Goal: Check status

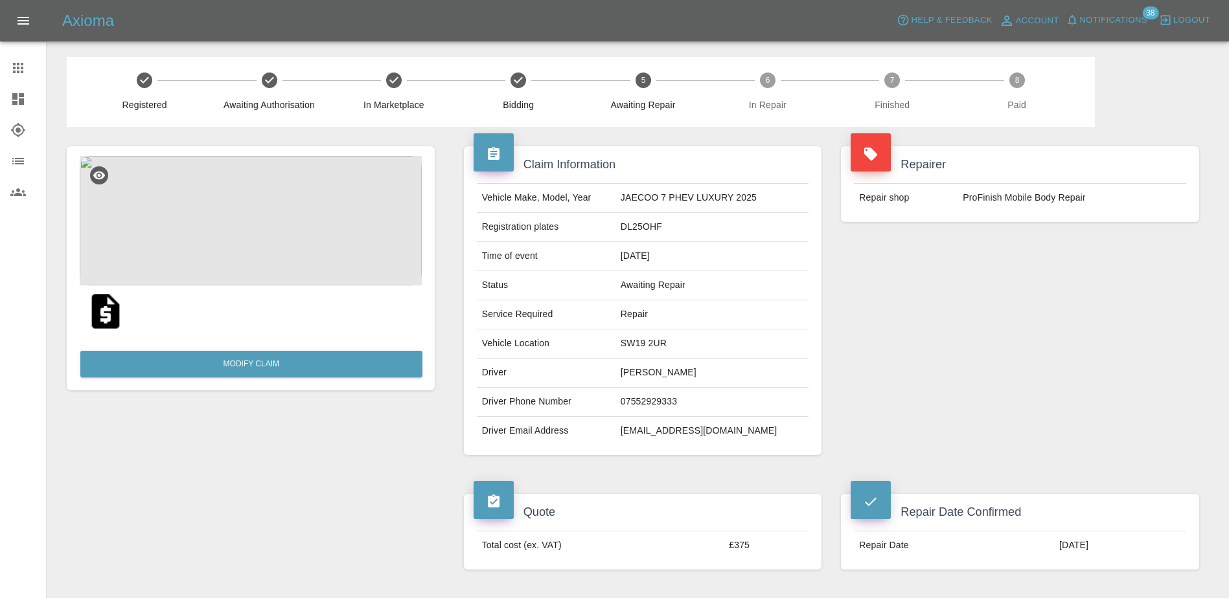
click at [19, 89] on link "Dashboard" at bounding box center [23, 99] width 46 height 31
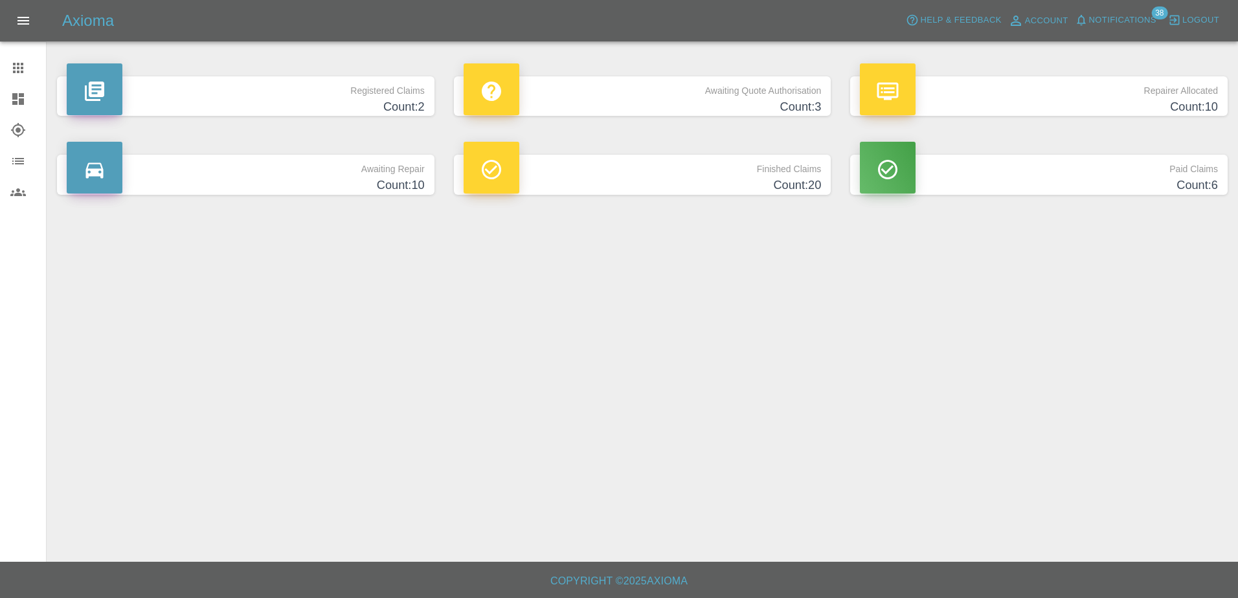
drag, startPoint x: 5, startPoint y: 63, endPoint x: 22, endPoint y: 68, distance: 17.6
click at [7, 63] on link "Claims" at bounding box center [23, 67] width 46 height 31
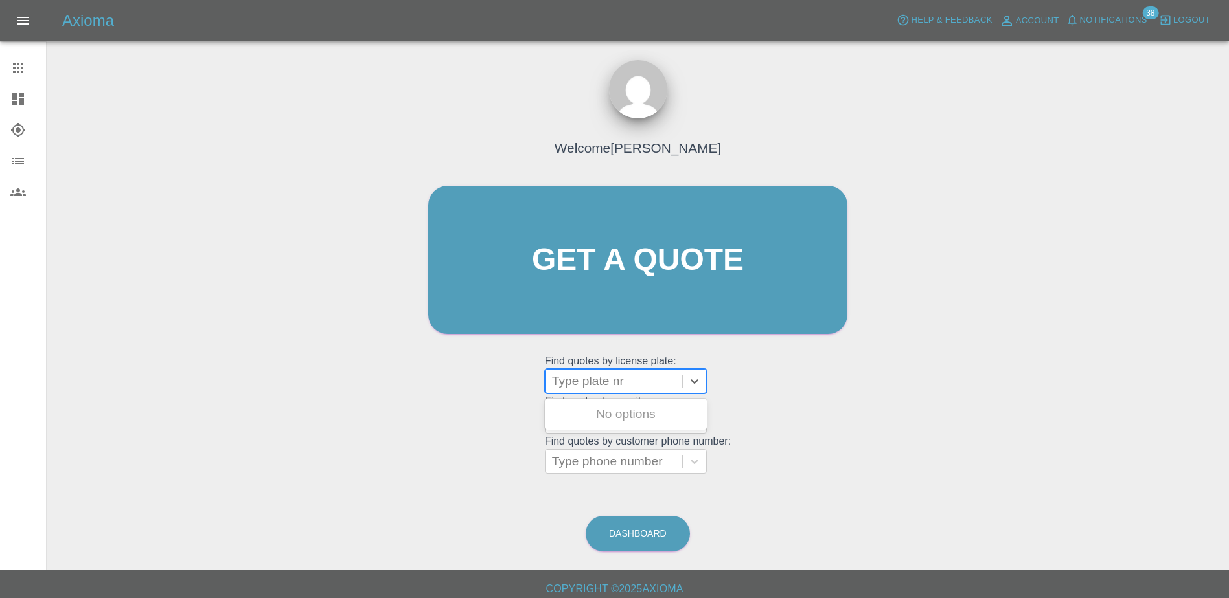
click at [571, 382] on div at bounding box center [614, 381] width 124 height 18
paste input "LF23TDM"
type input "LF23TDM"
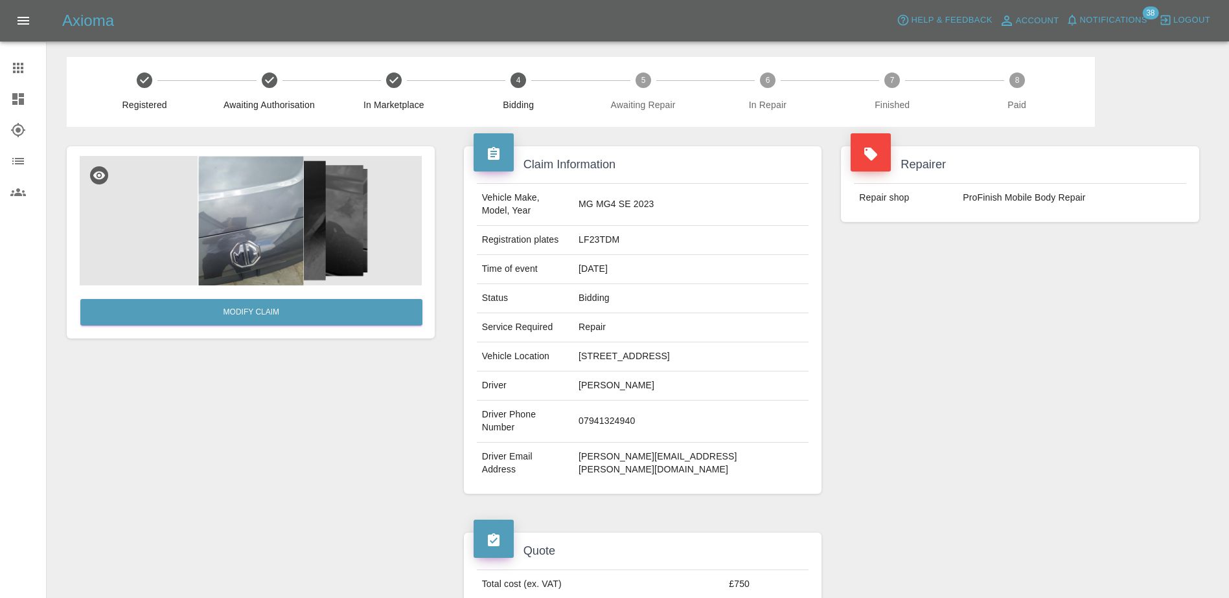
click at [16, 62] on icon at bounding box center [18, 68] width 16 height 16
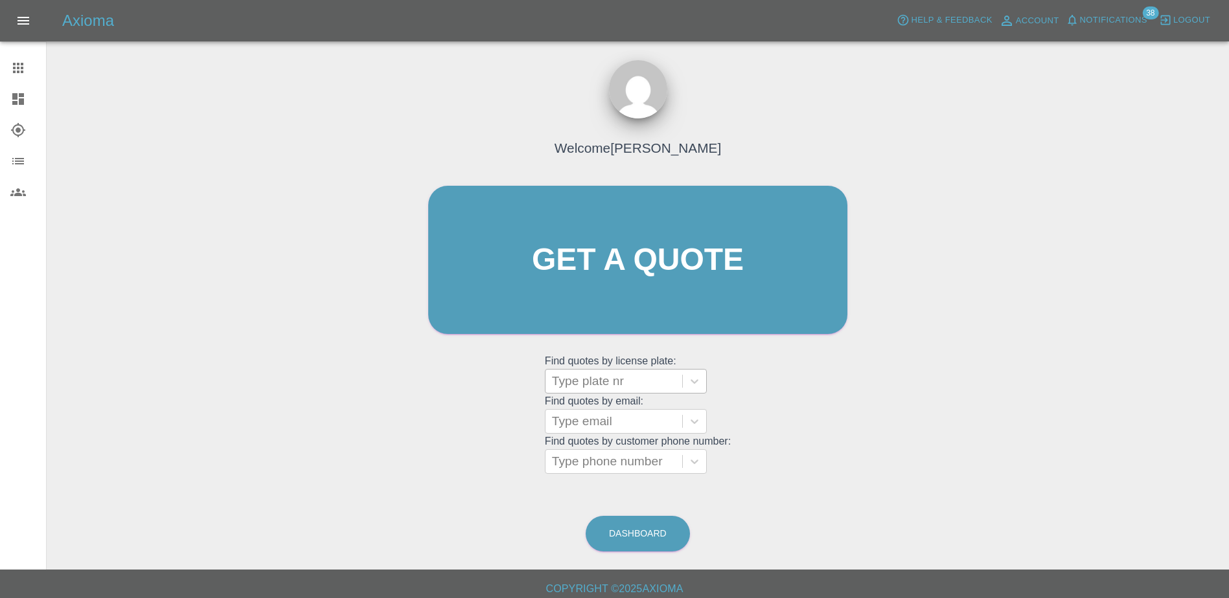
click at [648, 389] on div at bounding box center [614, 381] width 124 height 18
paste input "HT25EDP"
type input "HT25EDP"
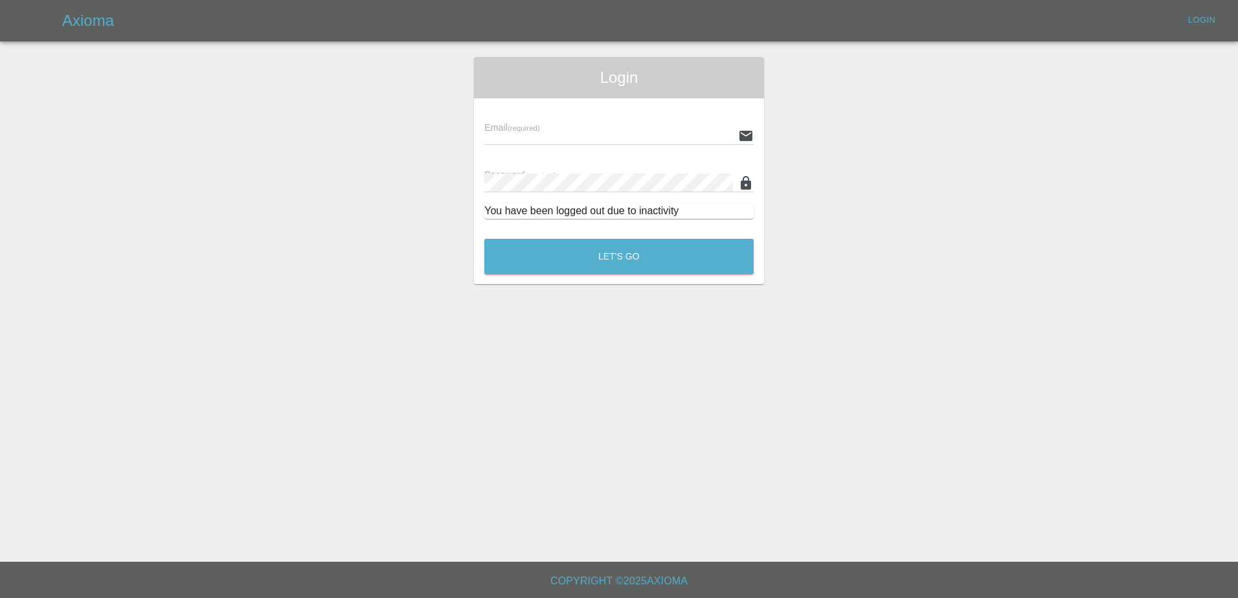
type input "[PERSON_NAME][EMAIL_ADDRESS][PERSON_NAME][DOMAIN_NAME]"
click at [587, 267] on button "Let's Go" at bounding box center [618, 257] width 269 height 36
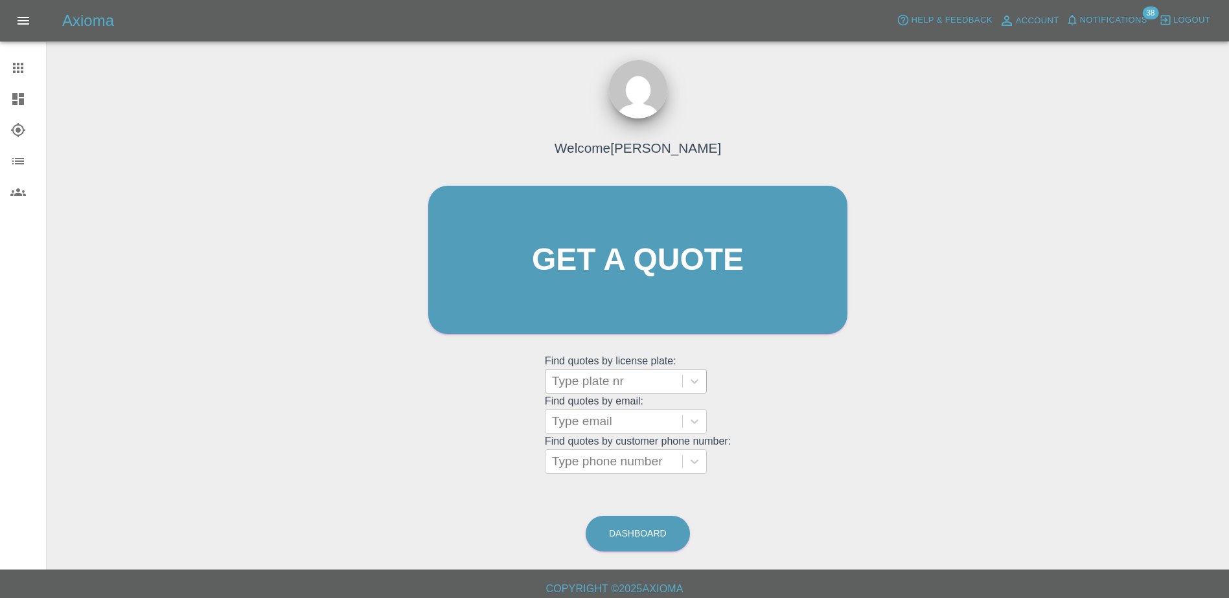
click at [600, 385] on div at bounding box center [614, 381] width 124 height 18
paste input "HT25EDP"
type input "HT25EDP"
click at [642, 381] on div at bounding box center [614, 381] width 124 height 18
paste input "DW25NXE"
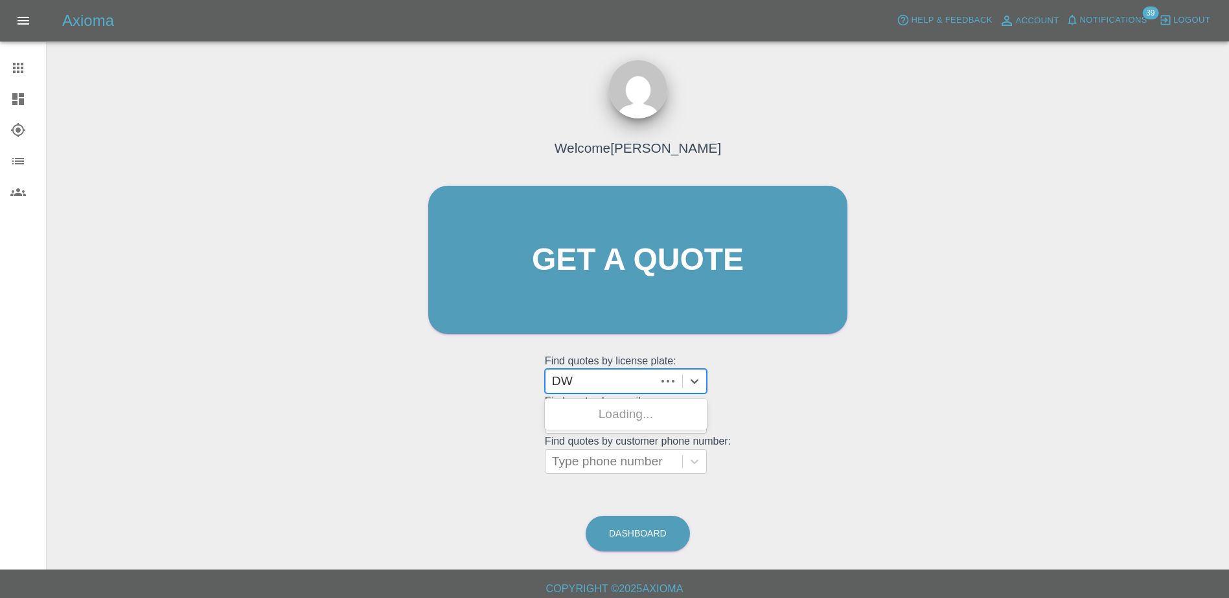
type input "D"
click at [616, 387] on div at bounding box center [614, 381] width 124 height 18
paste input "HT25EDP"
type input "HT25EDP"
click at [583, 383] on div at bounding box center [614, 381] width 124 height 18
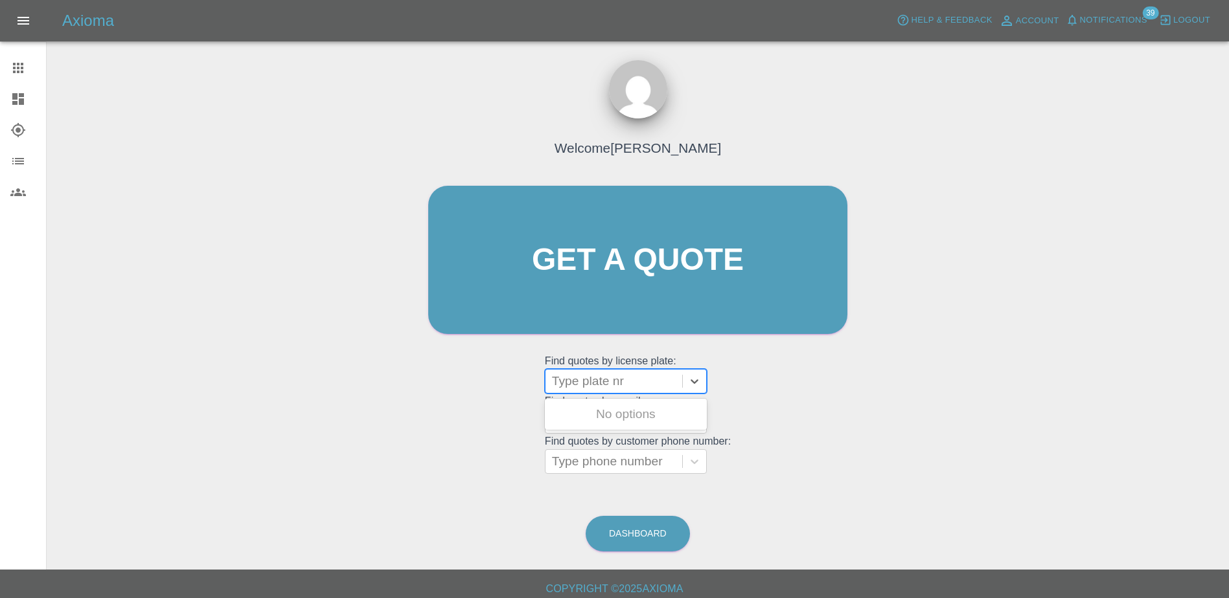
paste input "LF23TDM"
type input "LF23TDM"
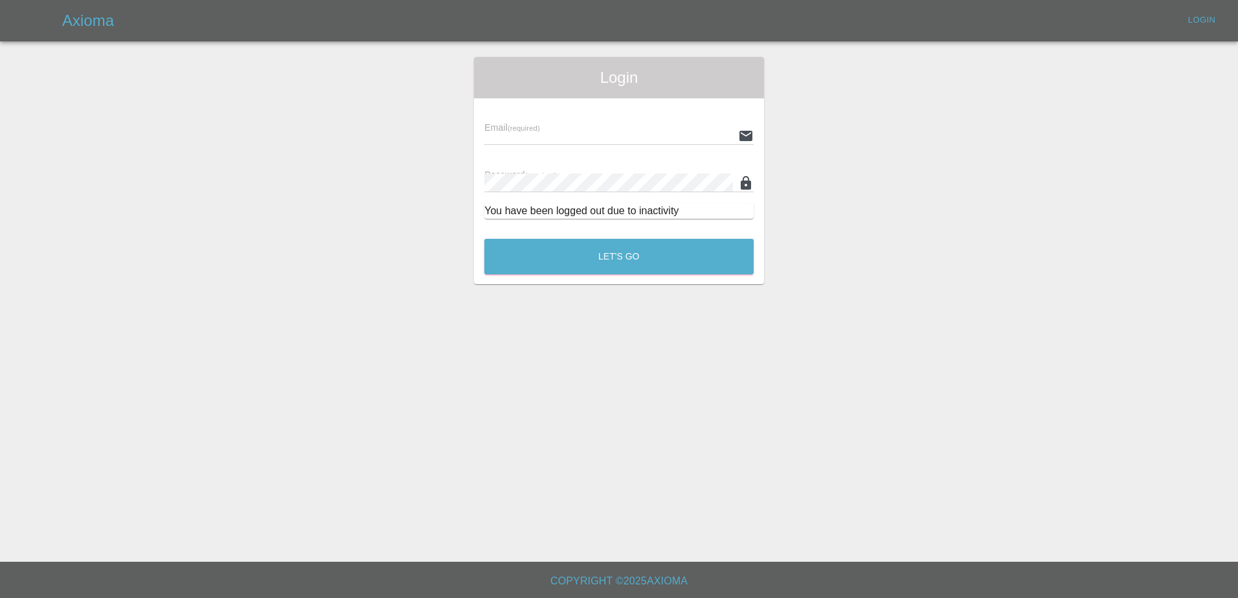
type input "[PERSON_NAME][EMAIL_ADDRESS][PERSON_NAME][DOMAIN_NAME]"
click at [553, 245] on button "Let's Go" at bounding box center [618, 257] width 269 height 36
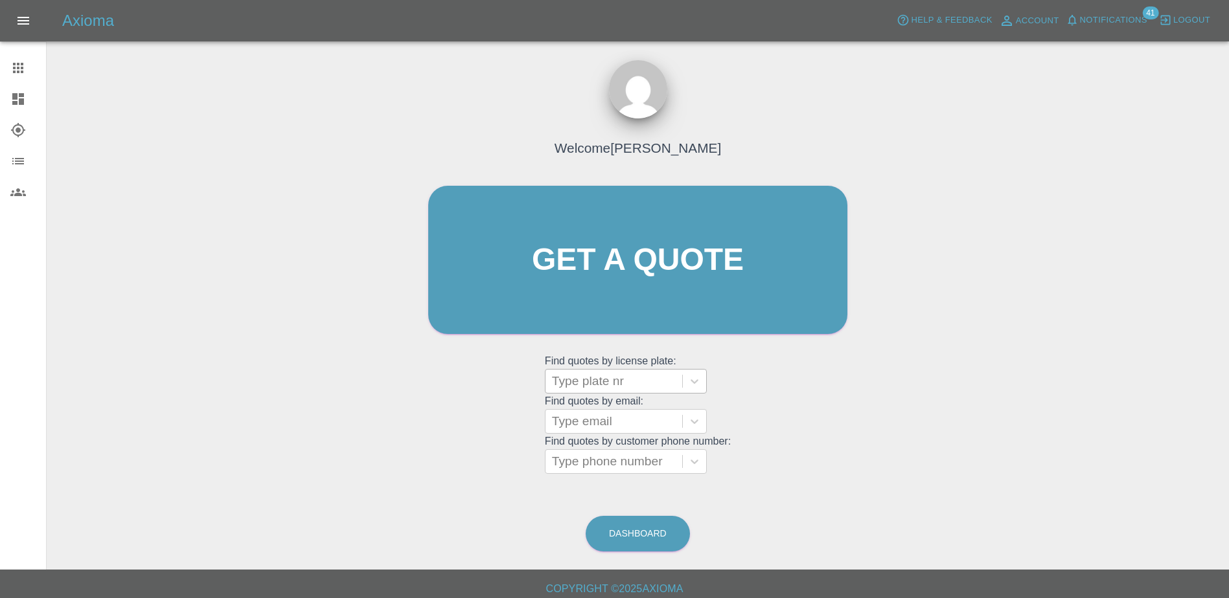
click at [617, 376] on div at bounding box center [614, 381] width 124 height 18
paste input "LF23TDM"
type input "LF23TDM"
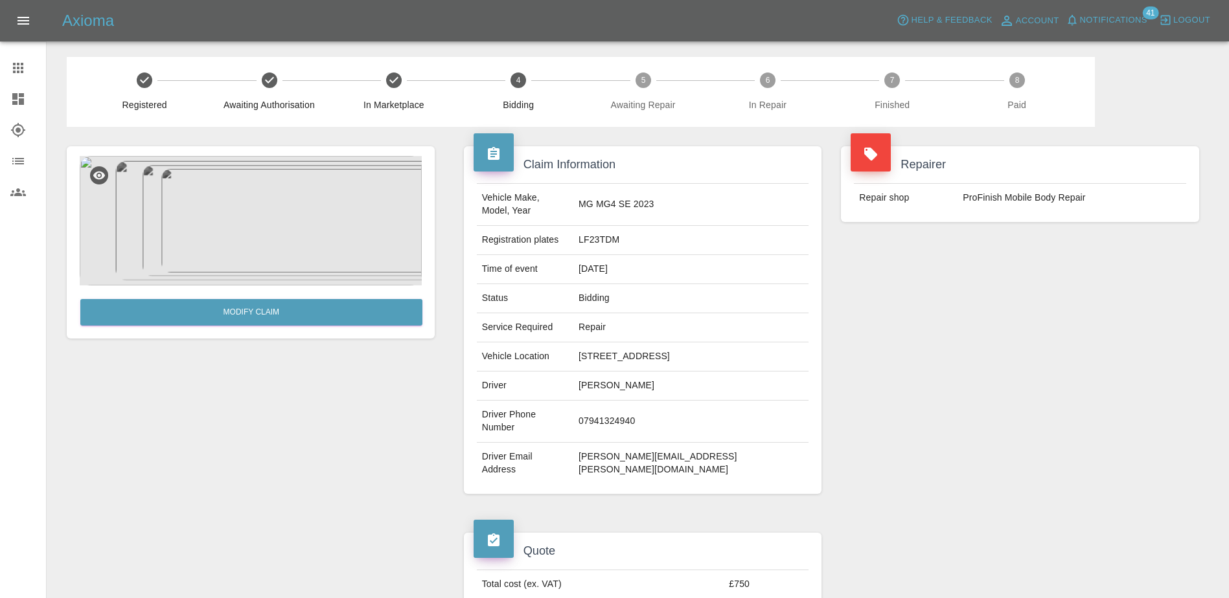
click at [16, 54] on link "Claims" at bounding box center [23, 67] width 46 height 31
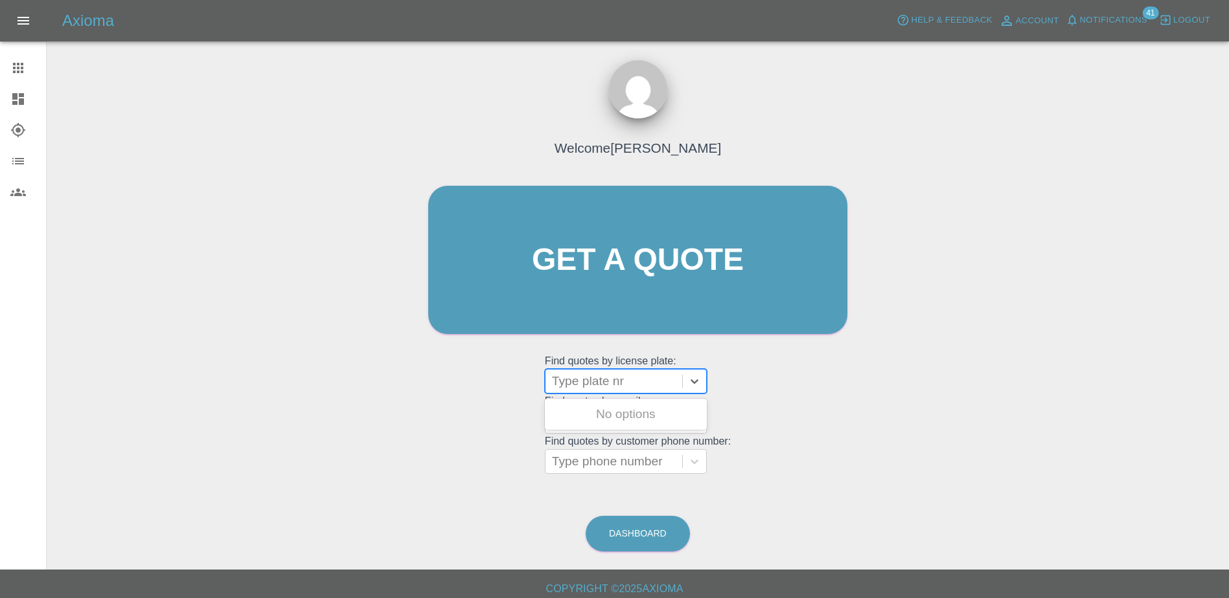
click at [555, 380] on input "text" at bounding box center [553, 382] width 3 height 16
paste input "OX25FHD"
type input "OX25FHD"
click at [613, 420] on div "OX25FHD, Bidding" at bounding box center [626, 415] width 162 height 26
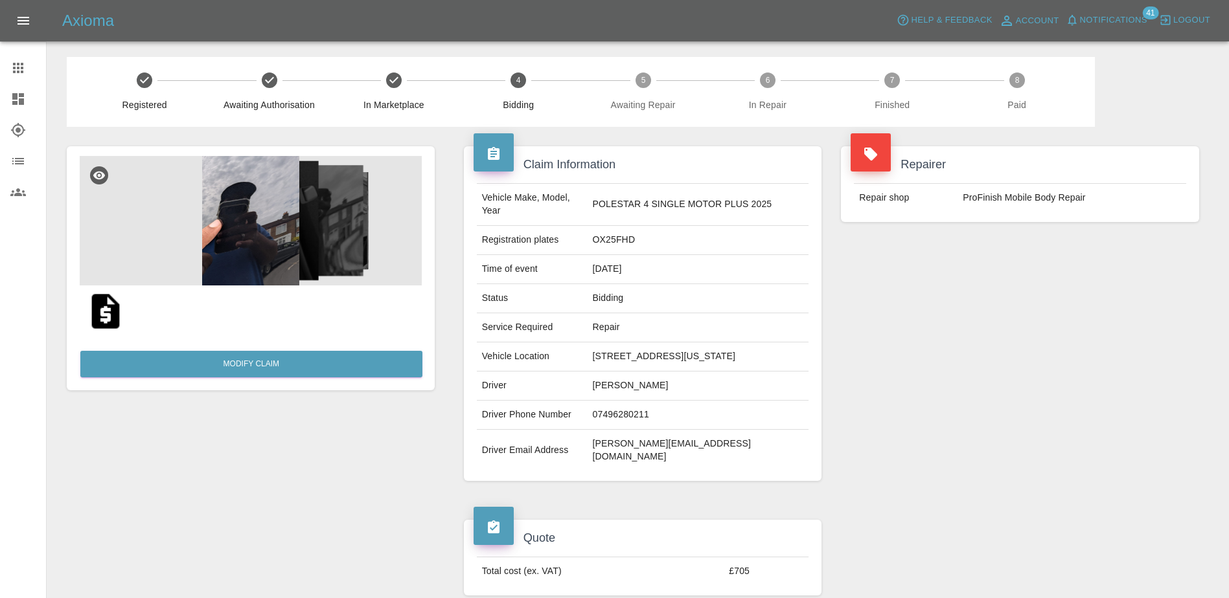
click at [937, 334] on div "Repairer Repair shop ProFinish Mobile Body Repair" at bounding box center [1020, 314] width 378 height 374
